Goal: Information Seeking & Learning: Learn about a topic

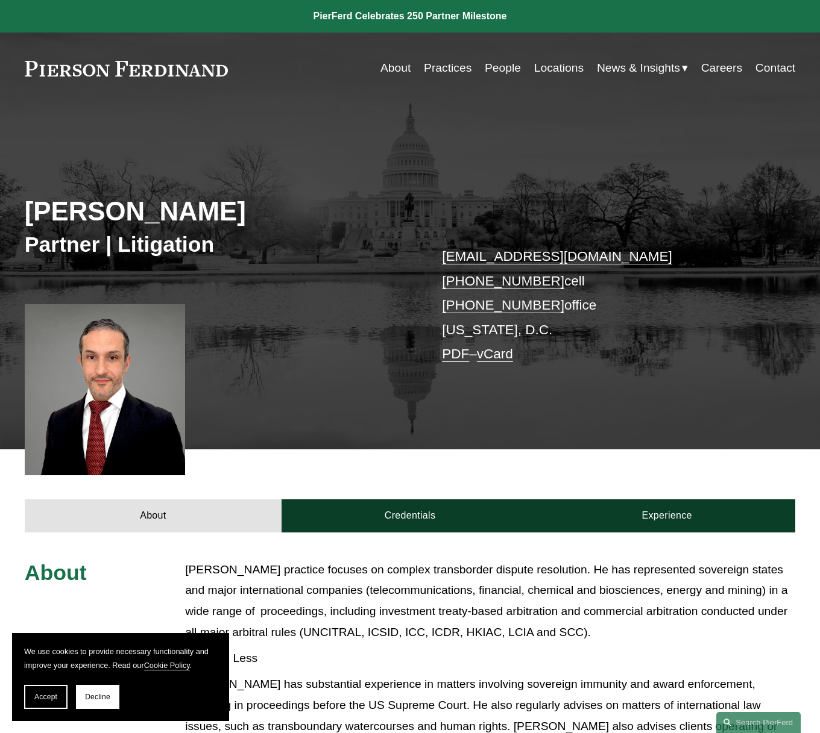
click at [437, 73] on link "Practices" at bounding box center [448, 69] width 48 height 24
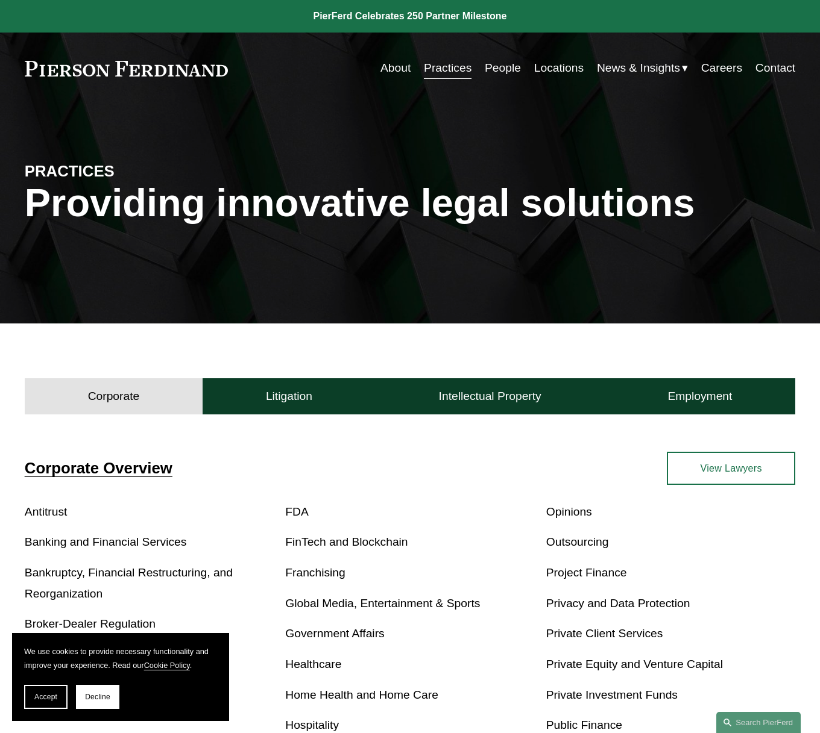
click at [503, 68] on link "People" at bounding box center [503, 69] width 36 height 24
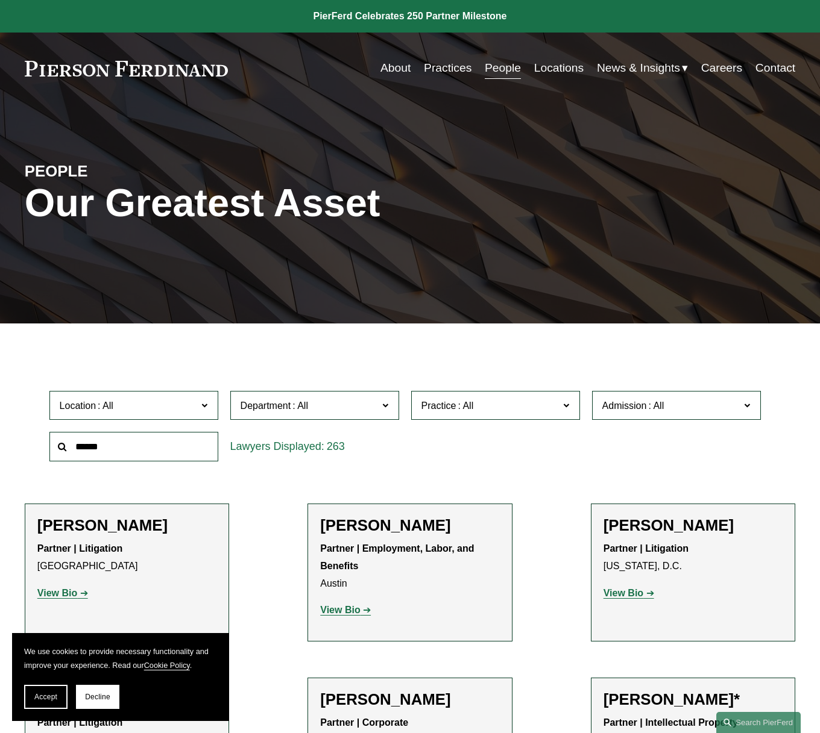
click at [105, 448] on input "text" at bounding box center [133, 447] width 169 height 30
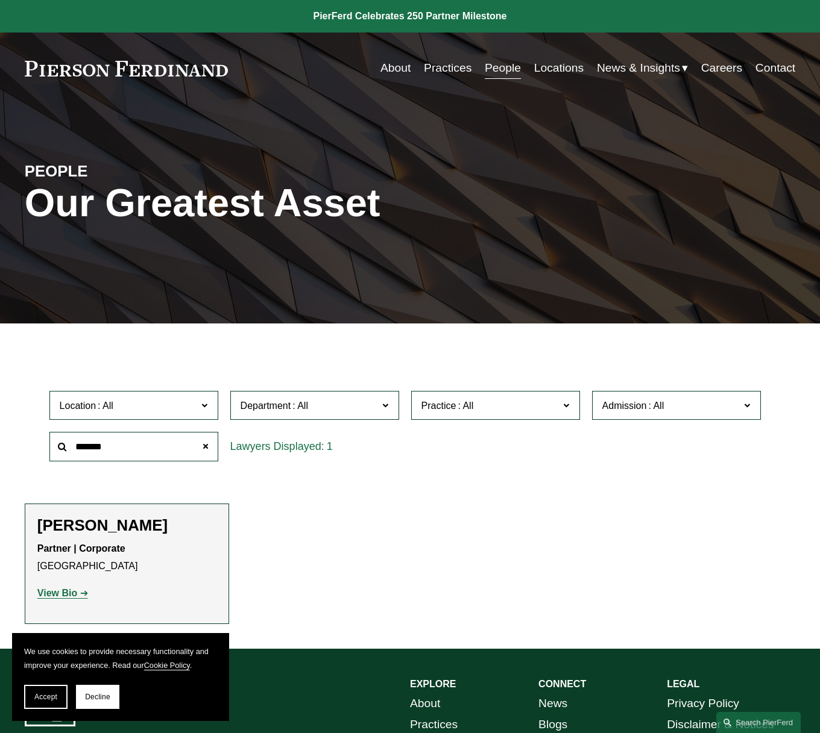
click at [58, 593] on strong "View Bio" at bounding box center [57, 593] width 40 height 10
click at [121, 439] on input "*******" at bounding box center [133, 447] width 169 height 30
click at [113, 445] on input "*******" at bounding box center [133, 447] width 169 height 30
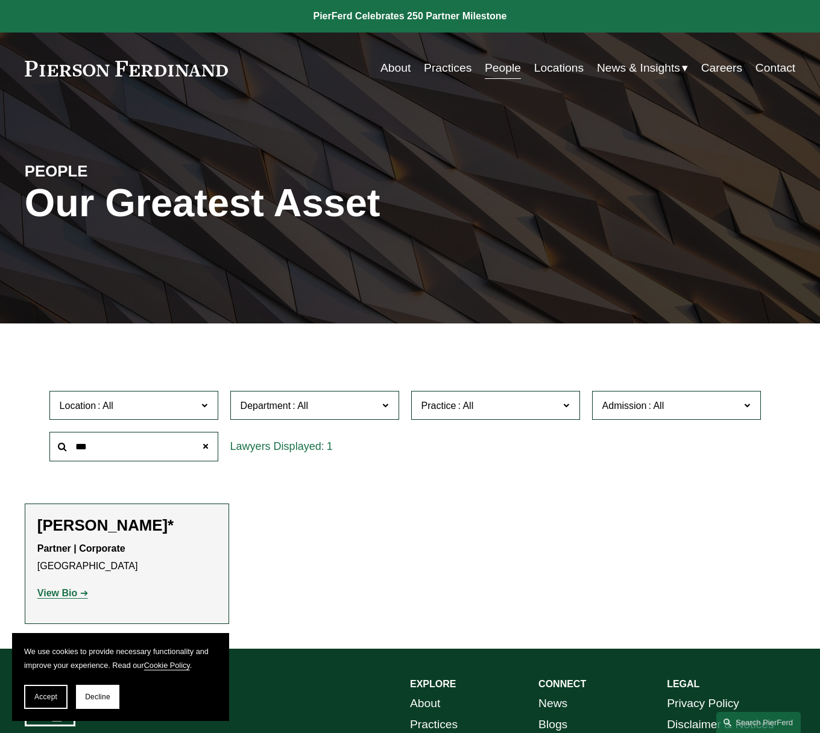
type input "***"
drag, startPoint x: 55, startPoint y: 591, endPoint x: 81, endPoint y: 581, distance: 27.7
click at [55, 591] on strong "View Bio" at bounding box center [57, 593] width 40 height 10
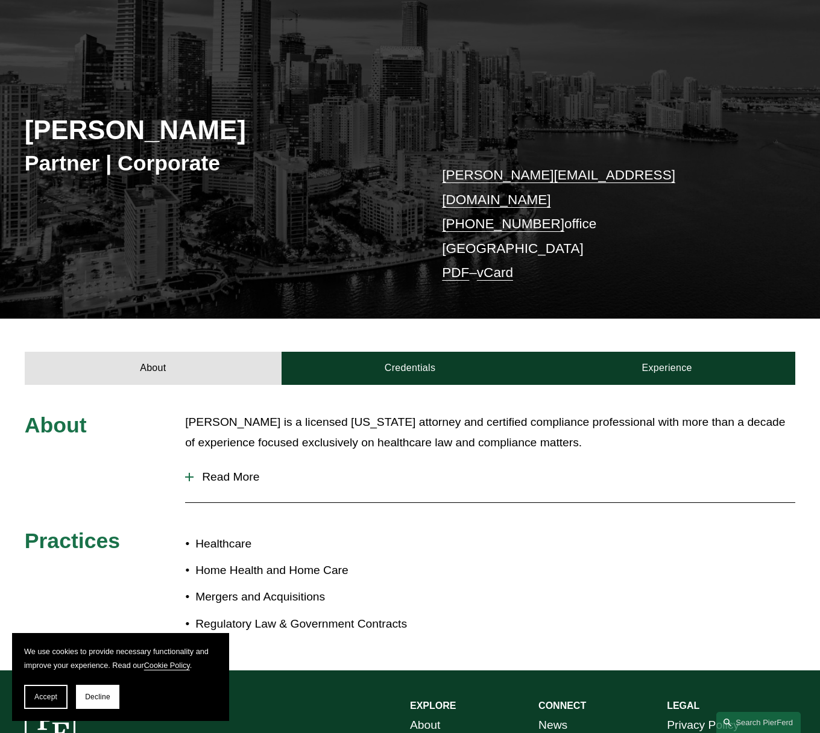
scroll to position [95, 0]
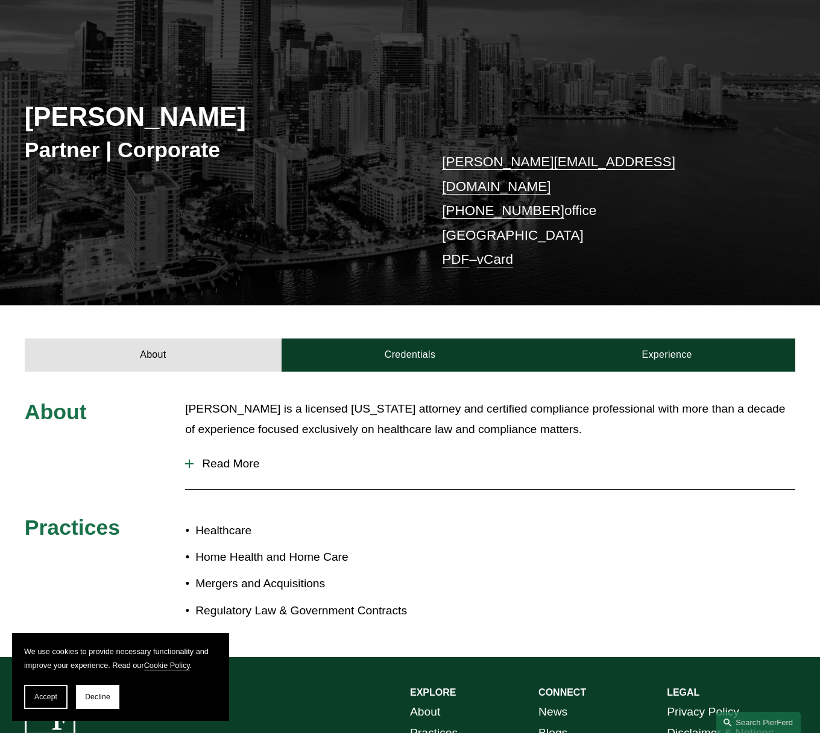
click at [211, 457] on span "Read More" at bounding box center [493, 463] width 601 height 13
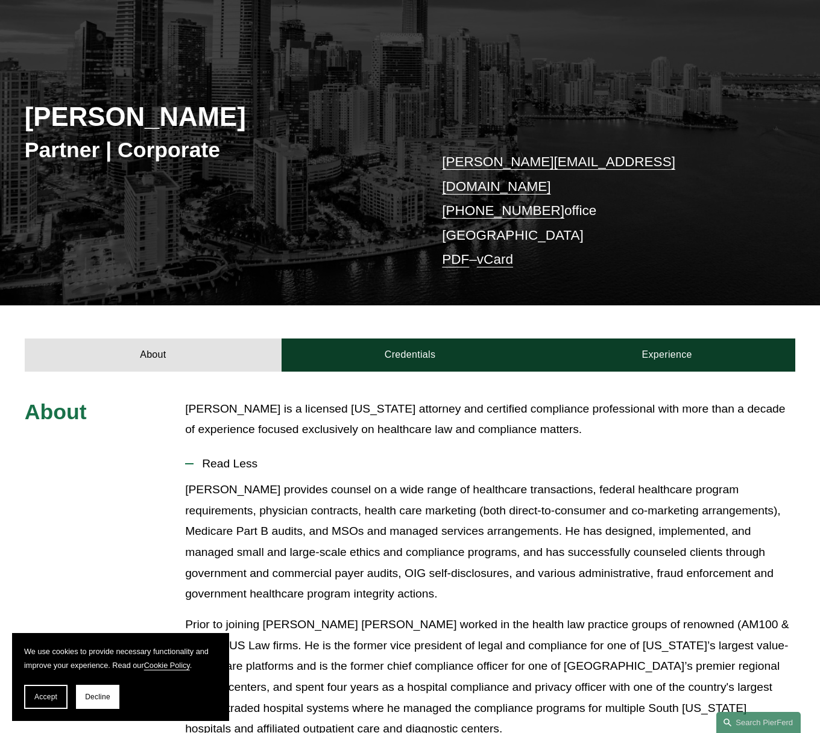
click at [224, 457] on span "Read Less" at bounding box center [493, 463] width 601 height 13
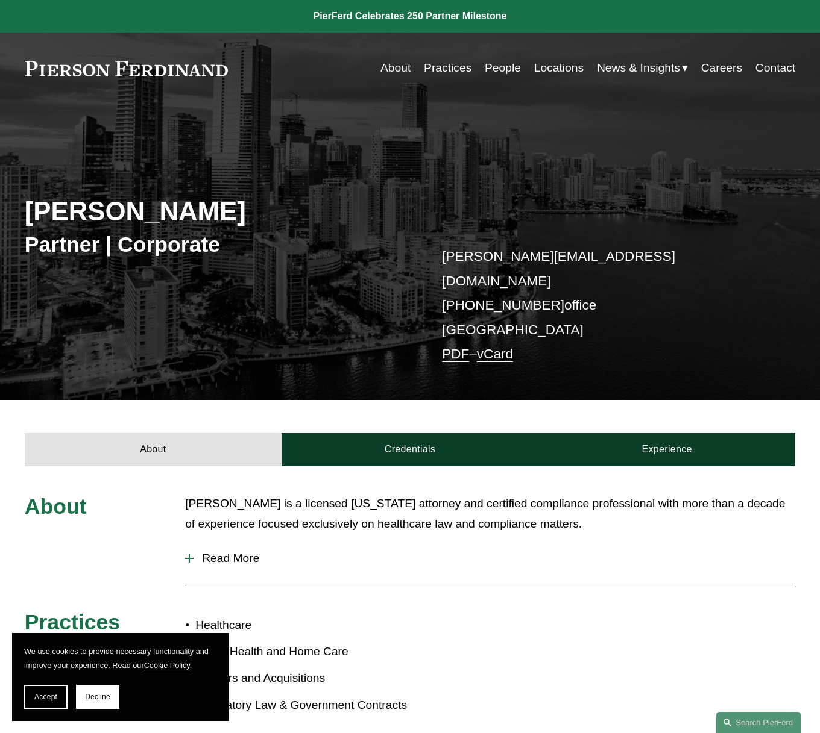
click at [216, 552] on span "Read More" at bounding box center [493, 558] width 601 height 13
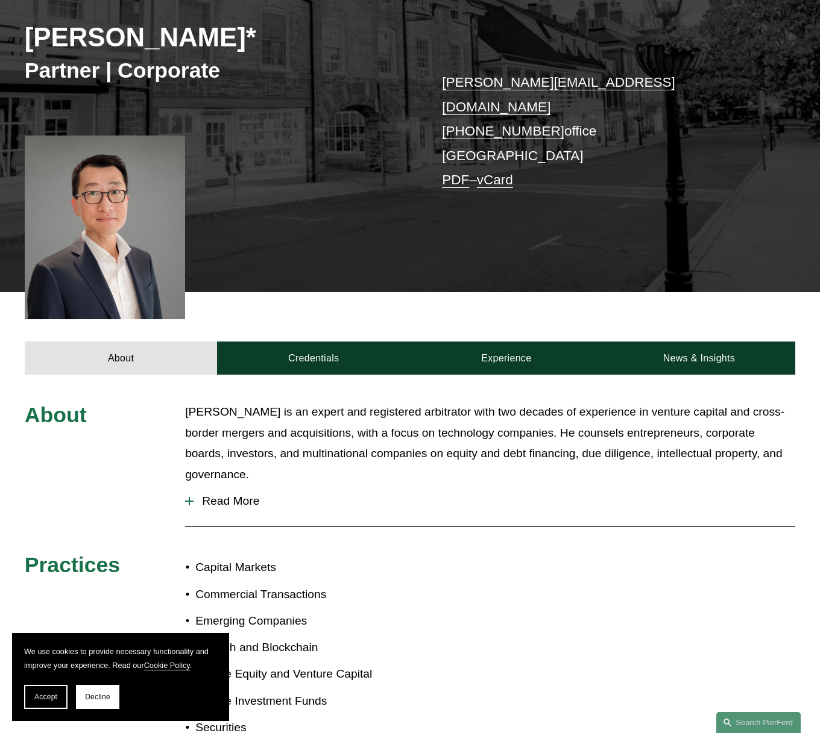
scroll to position [268, 0]
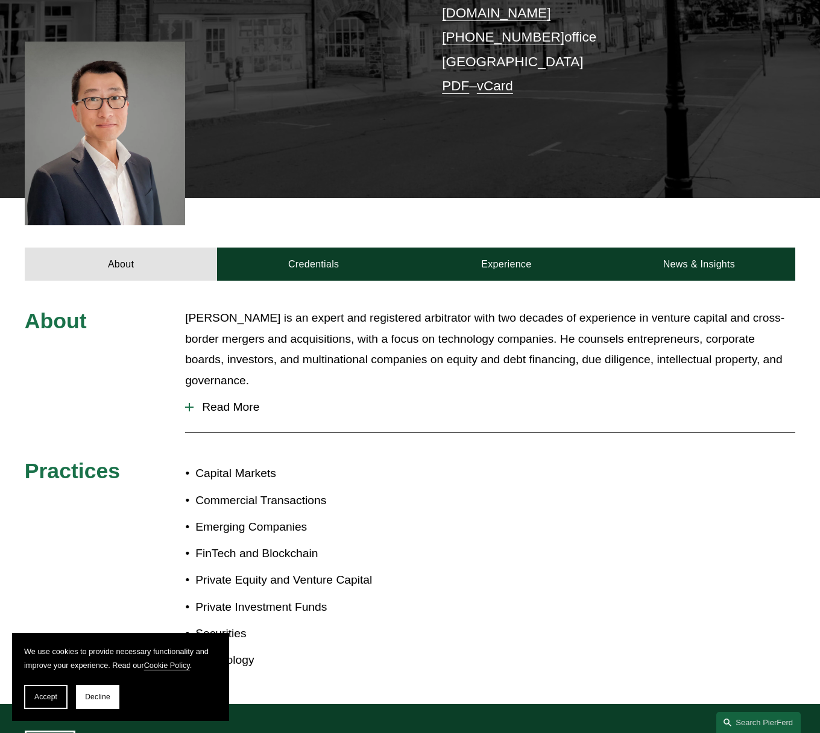
click at [224, 401] on span "Read More" at bounding box center [493, 407] width 601 height 13
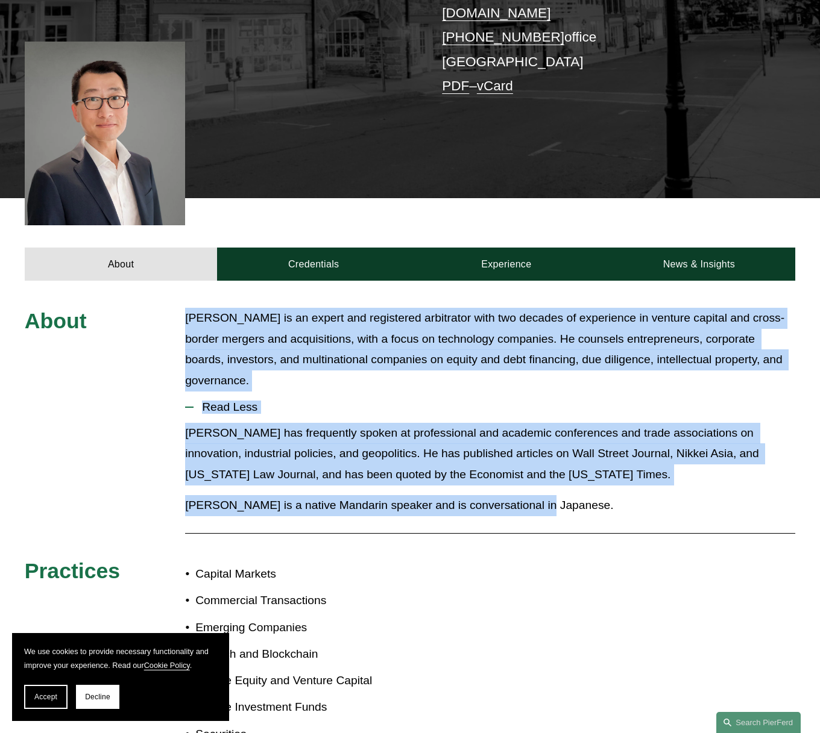
drag, startPoint x: 540, startPoint y: 483, endPoint x: 181, endPoint y: 297, distance: 404.1
click at [181, 308] on div "About Benjamin Qiu is an expert and registered arbitrator with two decades of e…" at bounding box center [410, 542] width 820 height 469
copy div "Benjamin Qiu is an expert and registered arbitrator with two decades of experie…"
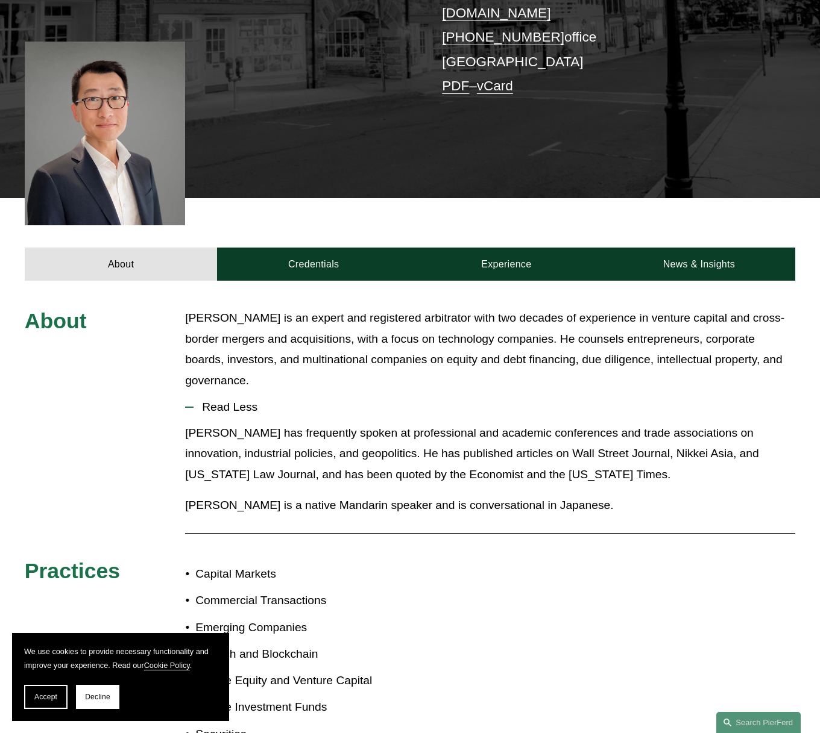
click at [141, 127] on div at bounding box center [105, 134] width 160 height 184
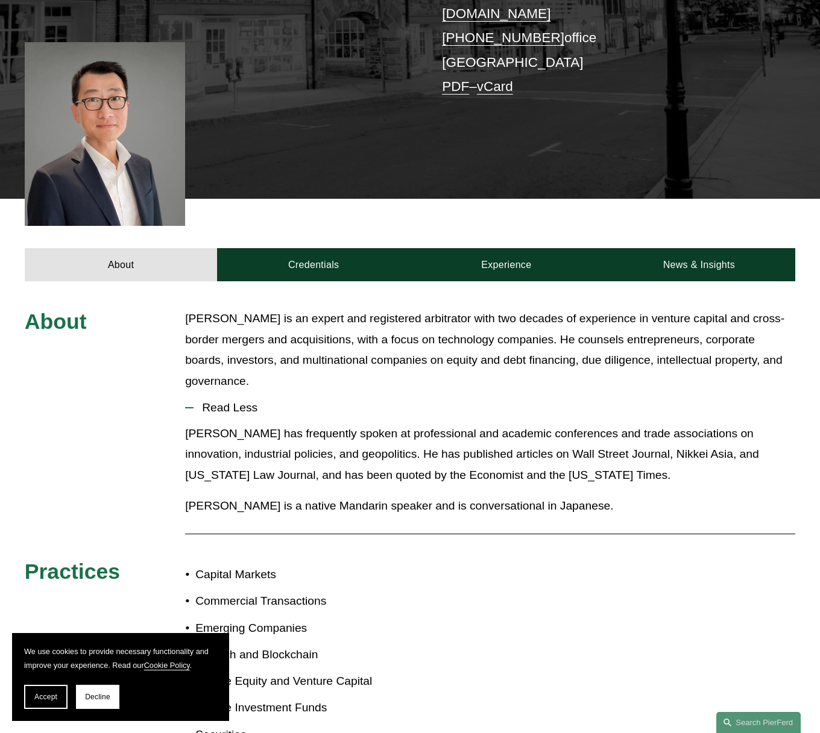
scroll to position [0, 0]
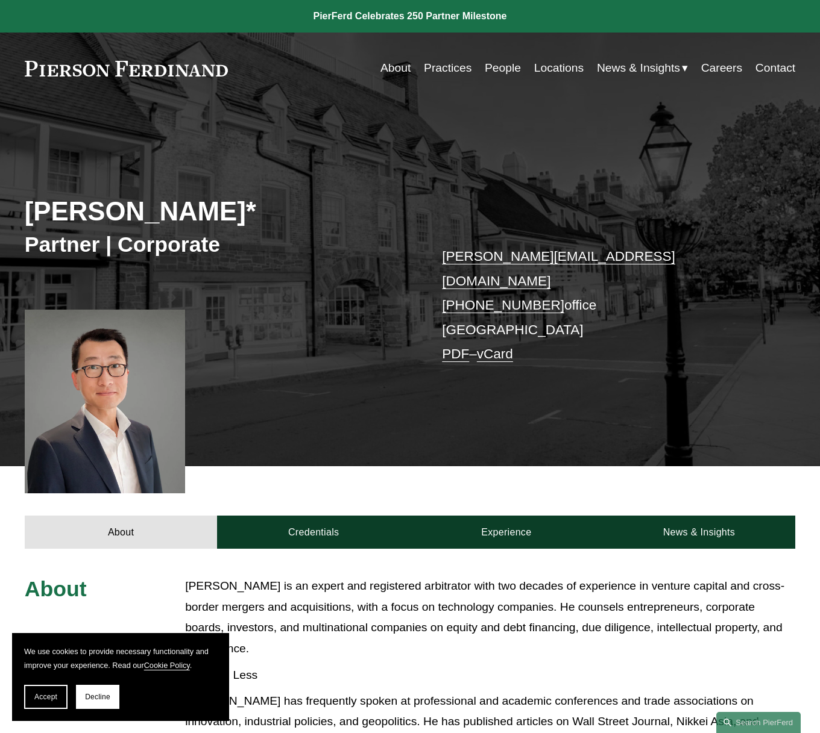
click at [487, 71] on link "People" at bounding box center [503, 69] width 36 height 24
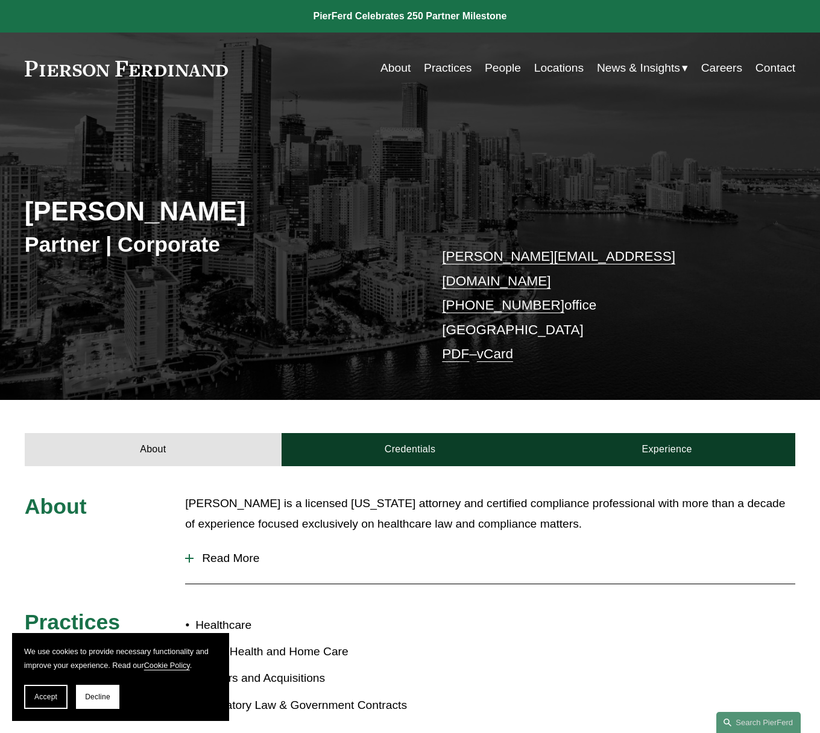
click at [459, 70] on link "Practices" at bounding box center [448, 69] width 48 height 24
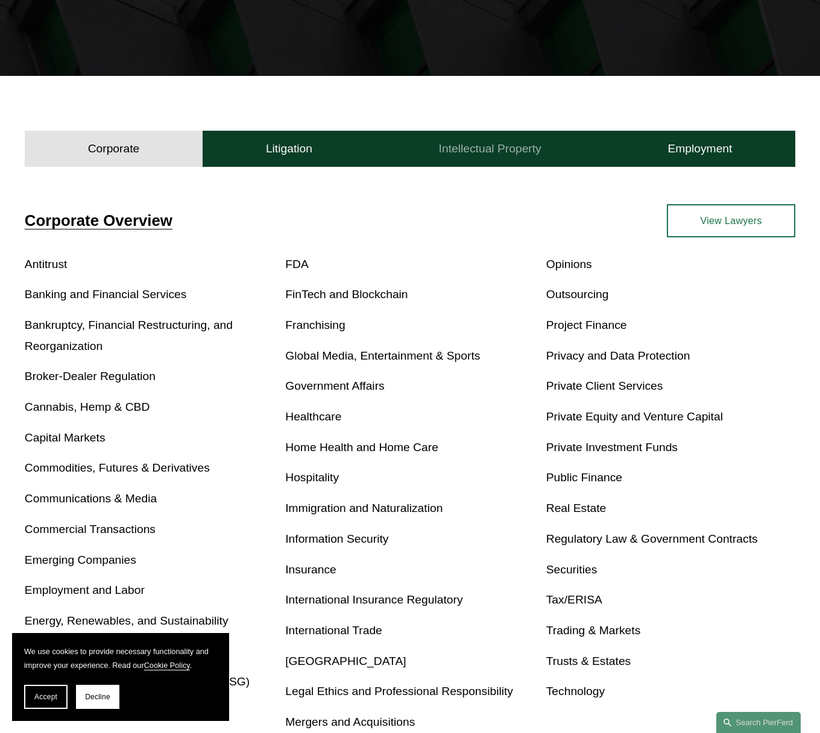
scroll to position [268, 0]
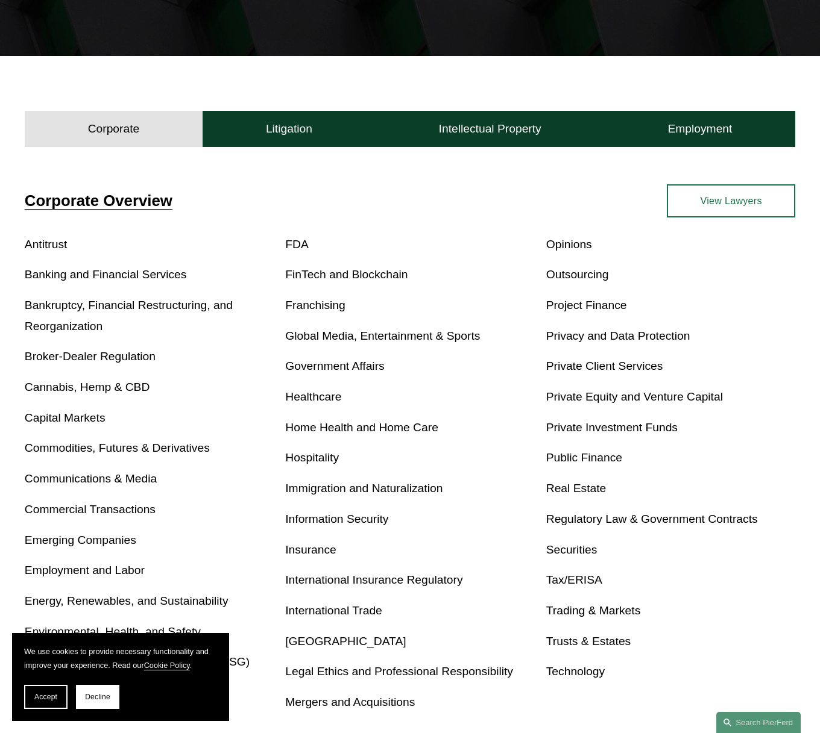
click at [578, 644] on link "Trusts & Estates" at bounding box center [588, 641] width 85 height 13
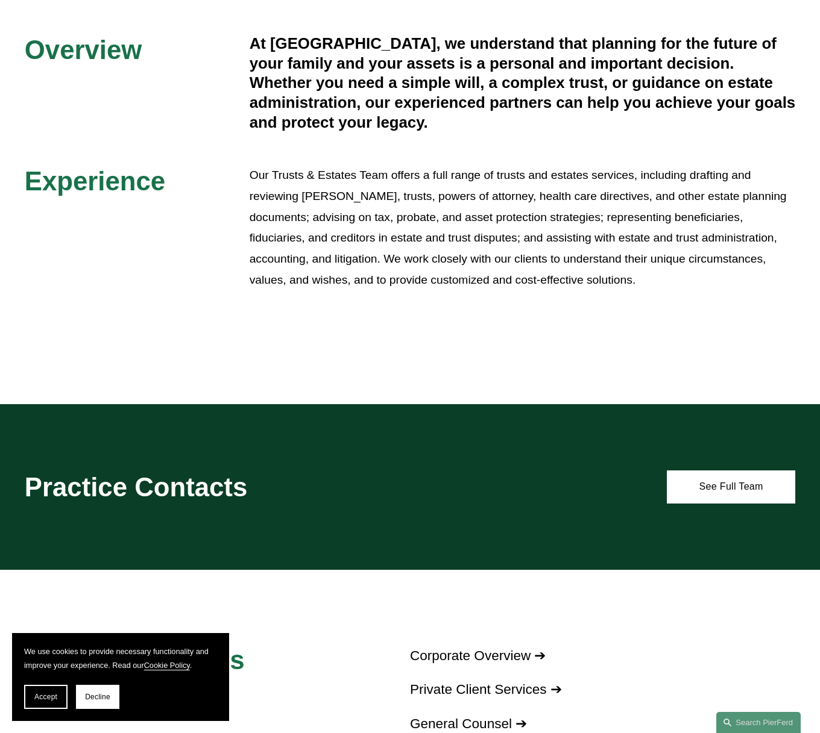
scroll to position [441, 0]
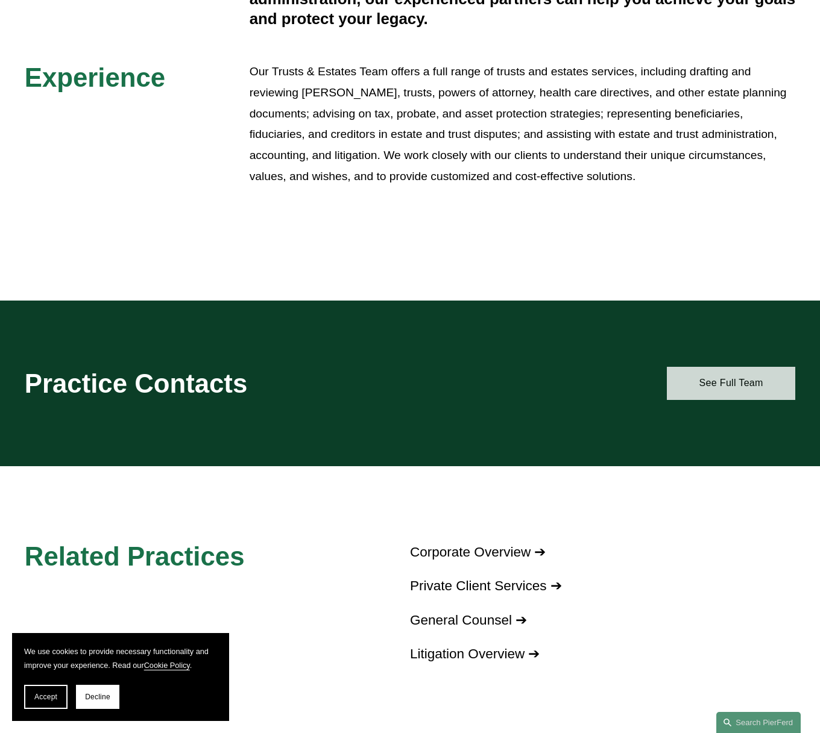
click at [725, 383] on link "See Full Team" at bounding box center [731, 383] width 128 height 33
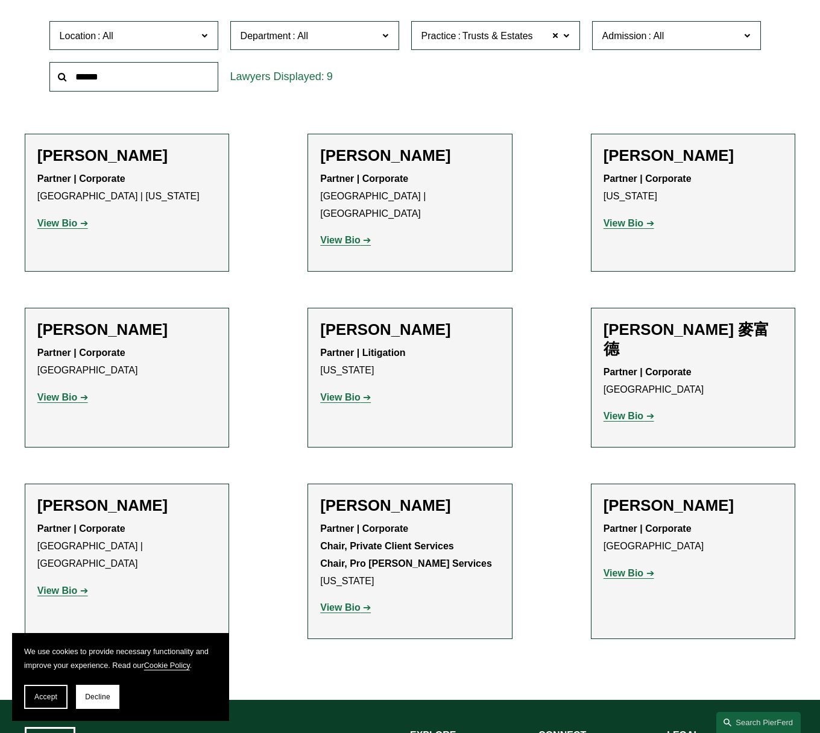
scroll to position [424, 0]
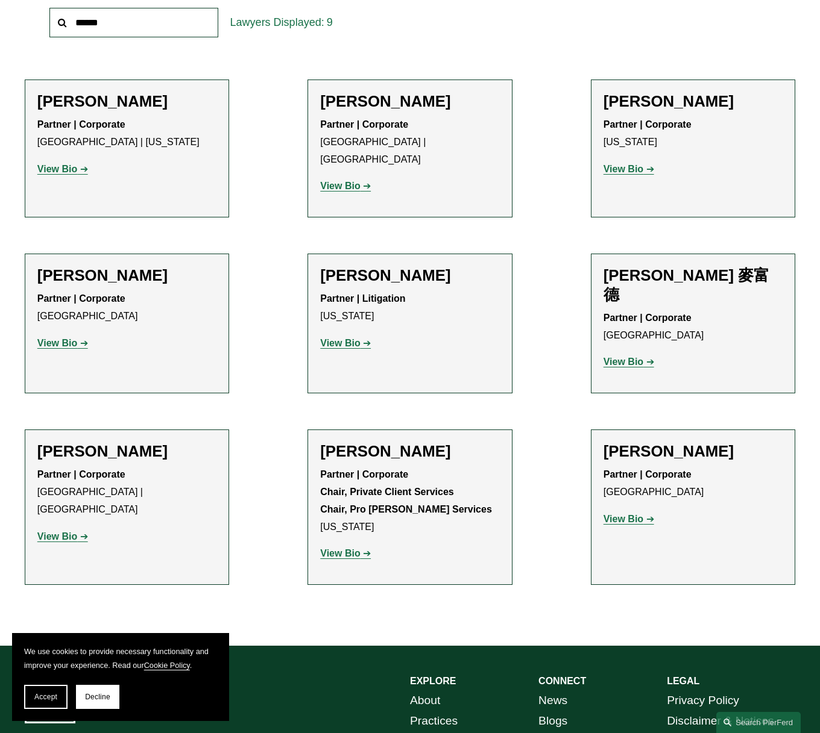
click at [339, 181] on strong "View Bio" at bounding box center [340, 186] width 40 height 10
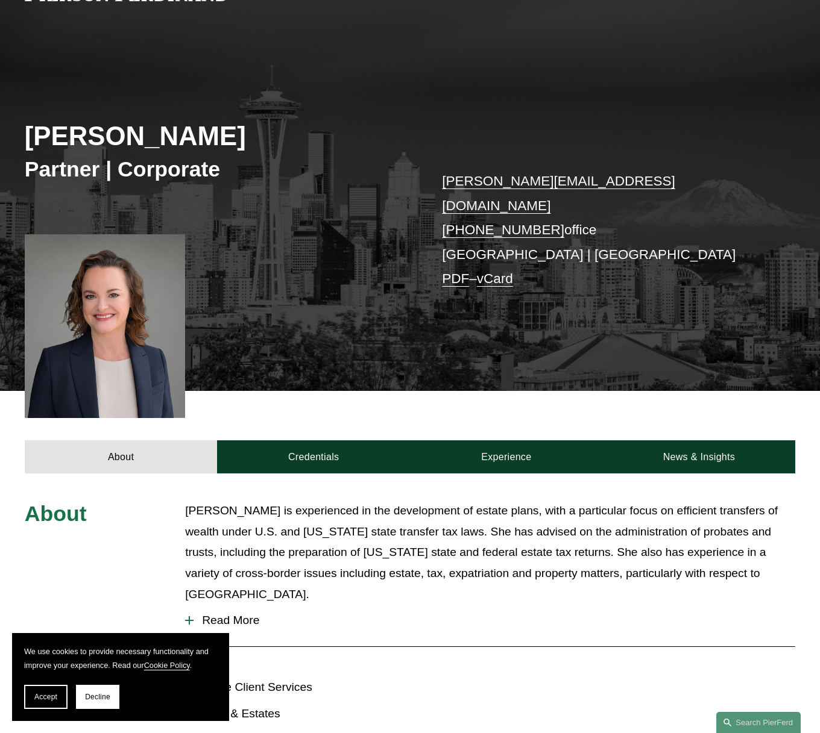
scroll to position [99, 0]
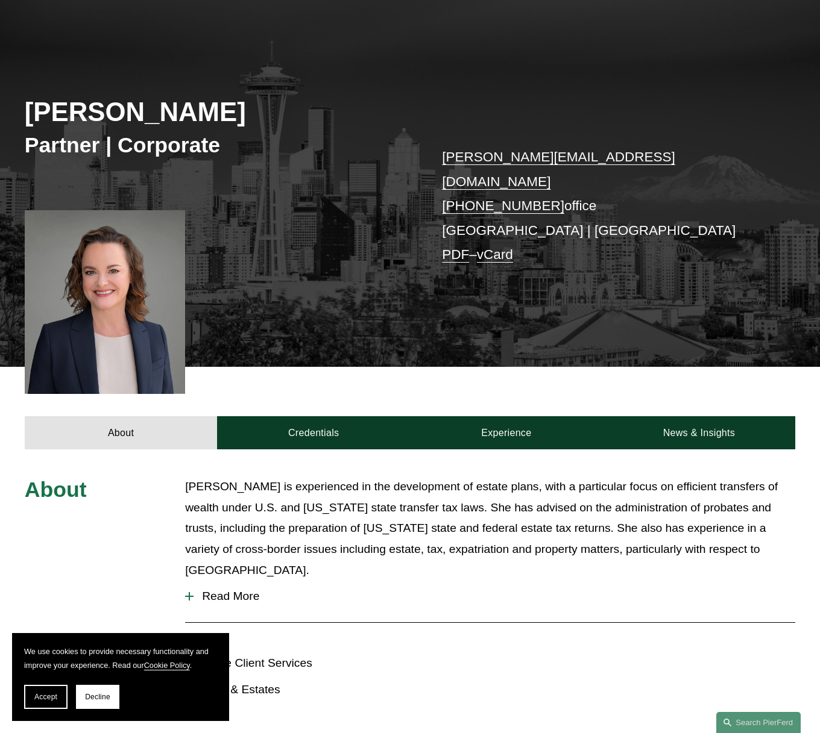
drag, startPoint x: 234, startPoint y: 553, endPoint x: 271, endPoint y: 551, distance: 36.8
click at [234, 590] on span "Read More" at bounding box center [493, 596] width 601 height 13
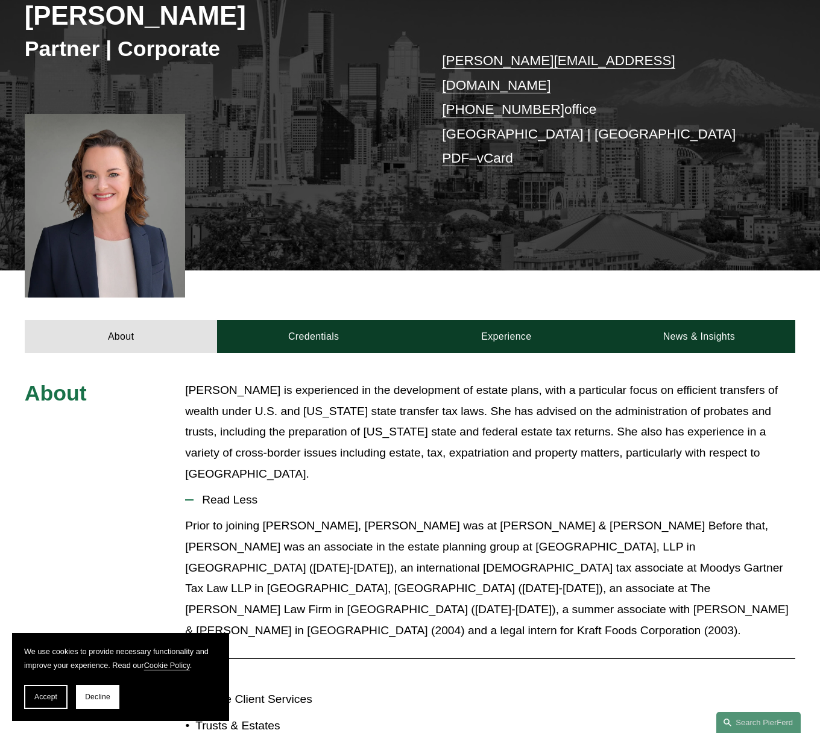
scroll to position [205, 0]
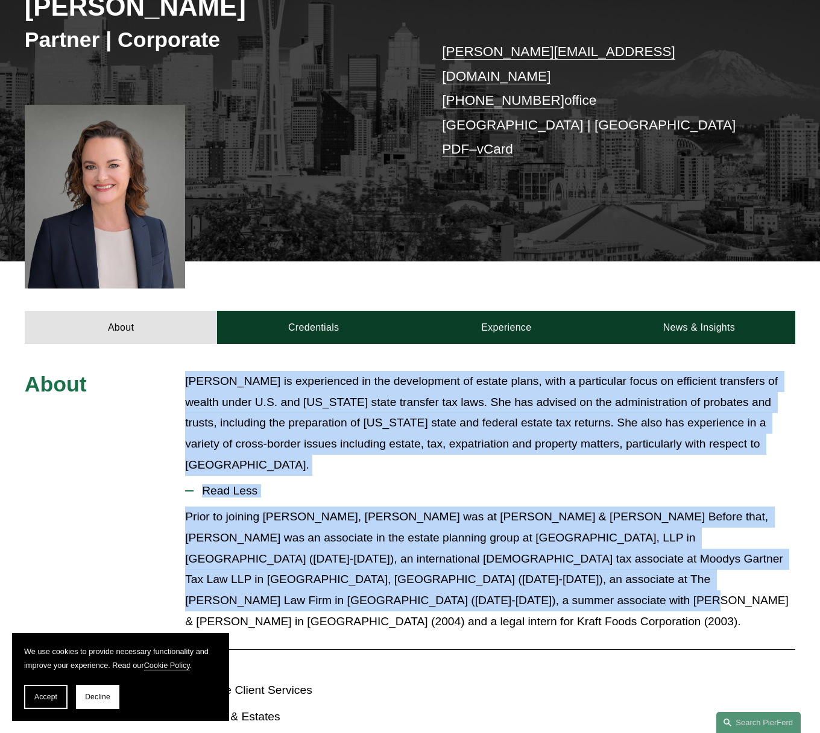
drag, startPoint x: 223, startPoint y: 559, endPoint x: 175, endPoint y: 363, distance: 201.0
click at [175, 371] on div "About Kristina Ash is experienced in the development of estate plans, with a pa…" at bounding box center [410, 555] width 820 height 369
copy div "Kristina Ash is experienced in the development of estate plans, with a particul…"
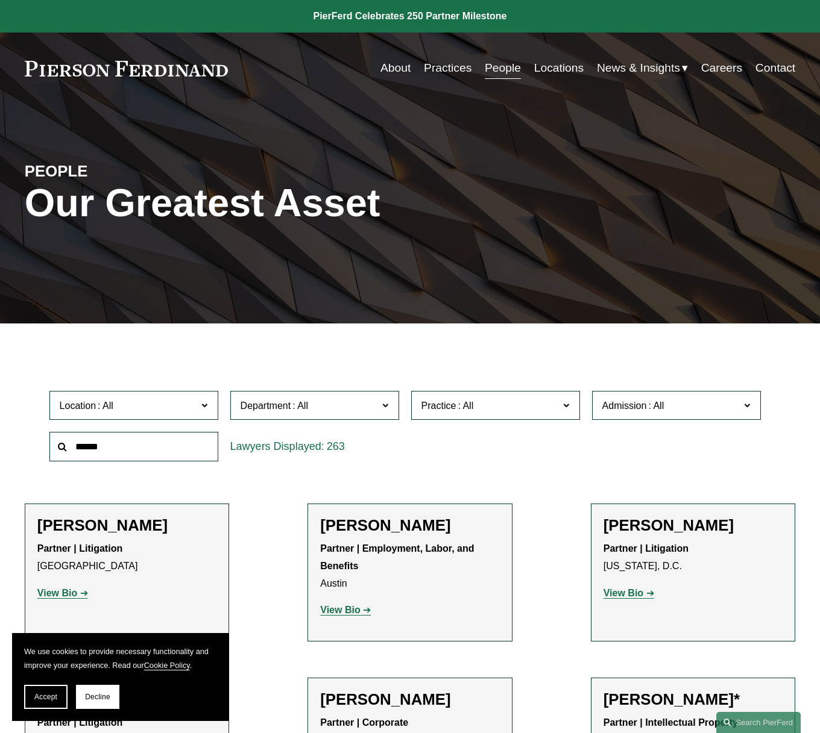
click at [105, 446] on input "text" at bounding box center [133, 447] width 169 height 30
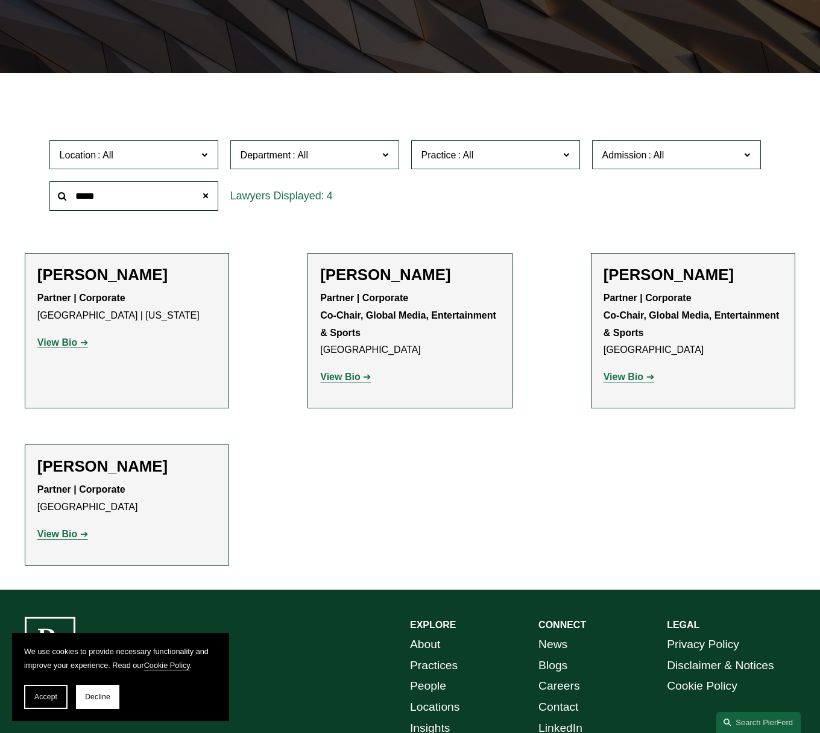
scroll to position [272, 0]
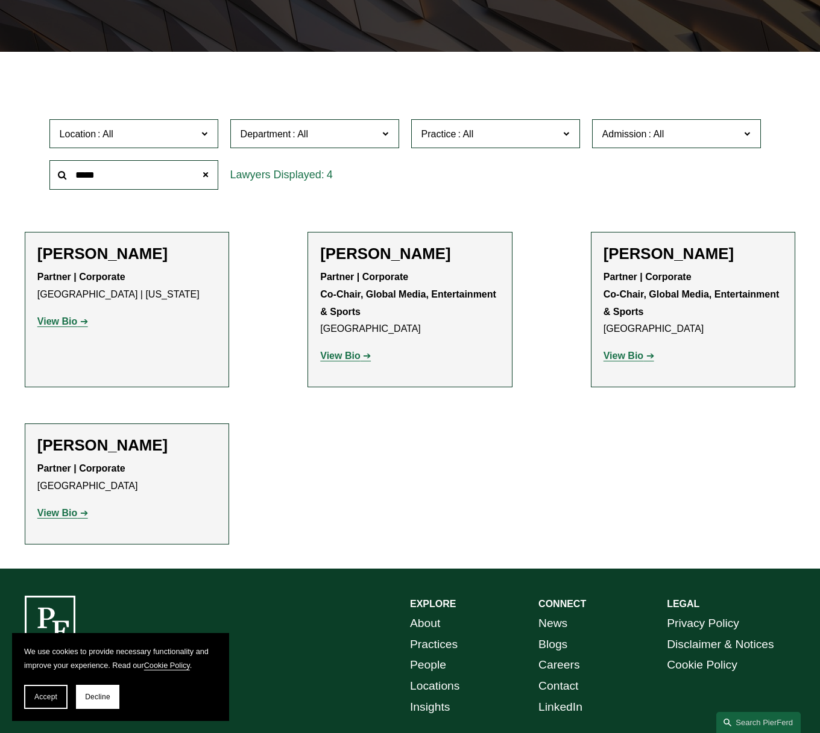
drag, startPoint x: 90, startPoint y: 176, endPoint x: 101, endPoint y: 175, distance: 10.9
click at [99, 175] on input "*****" at bounding box center [133, 175] width 169 height 30
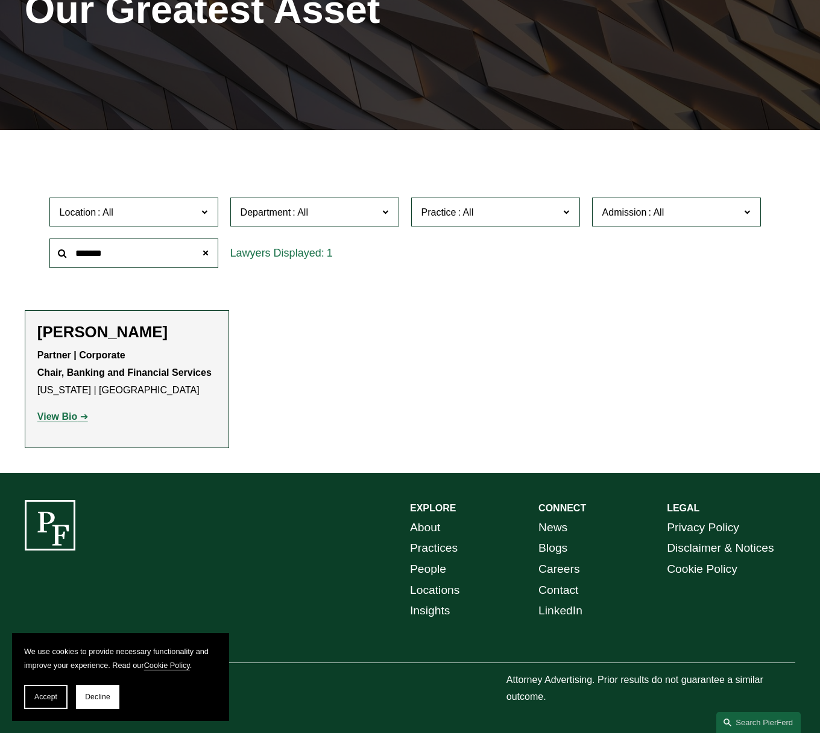
drag, startPoint x: 122, startPoint y: 255, endPoint x: 89, endPoint y: 254, distance: 32.6
click at [89, 254] on input "*******" at bounding box center [133, 254] width 169 height 30
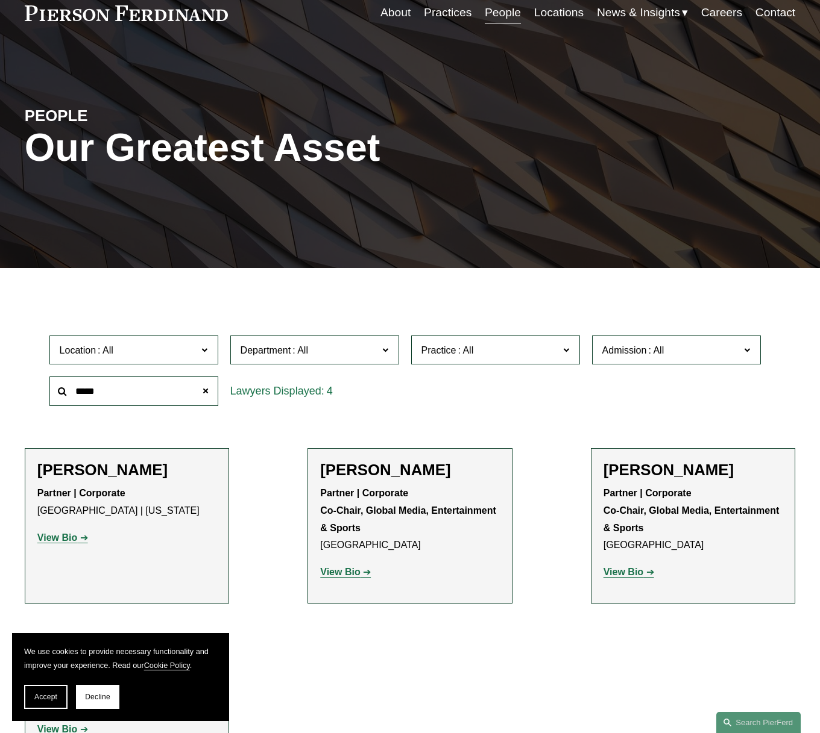
scroll to position [272, 0]
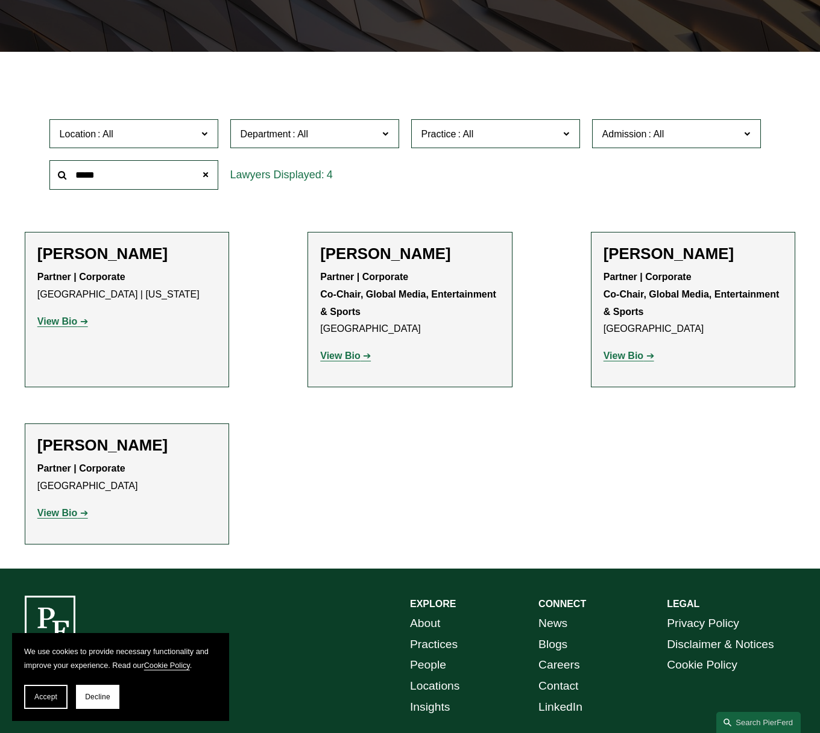
type input "*****"
click at [61, 321] on strong "View Bio" at bounding box center [57, 321] width 40 height 10
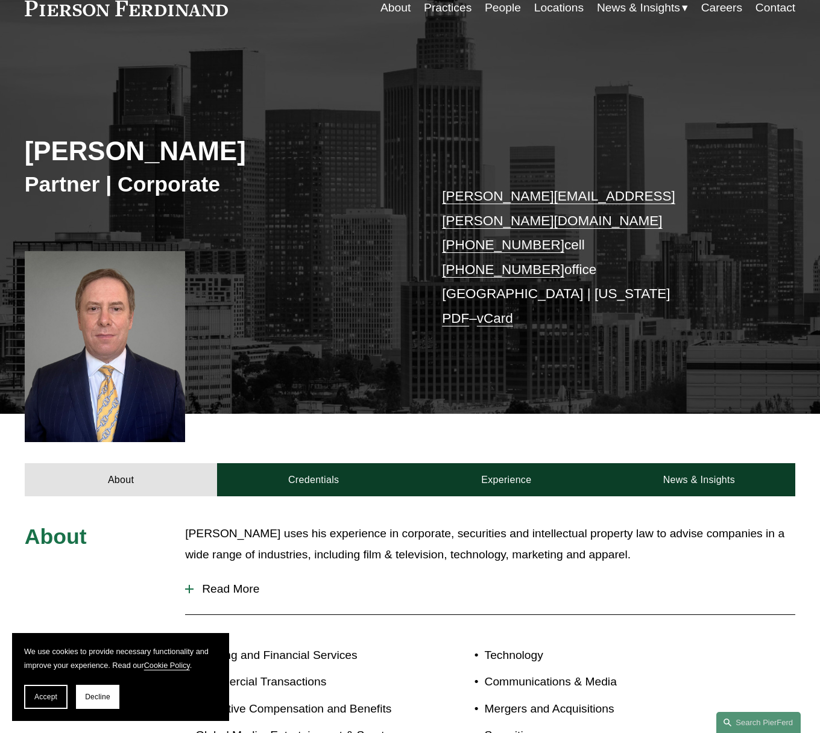
scroll to position [162, 0]
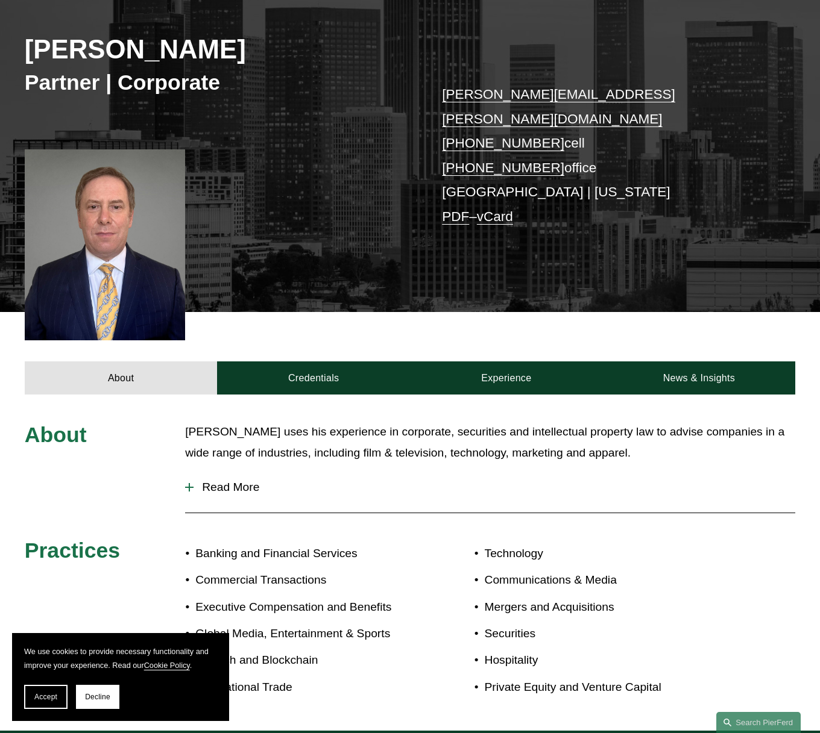
click at [207, 481] on span "Read More" at bounding box center [493, 487] width 601 height 13
